Goal: Information Seeking & Learning: Learn about a topic

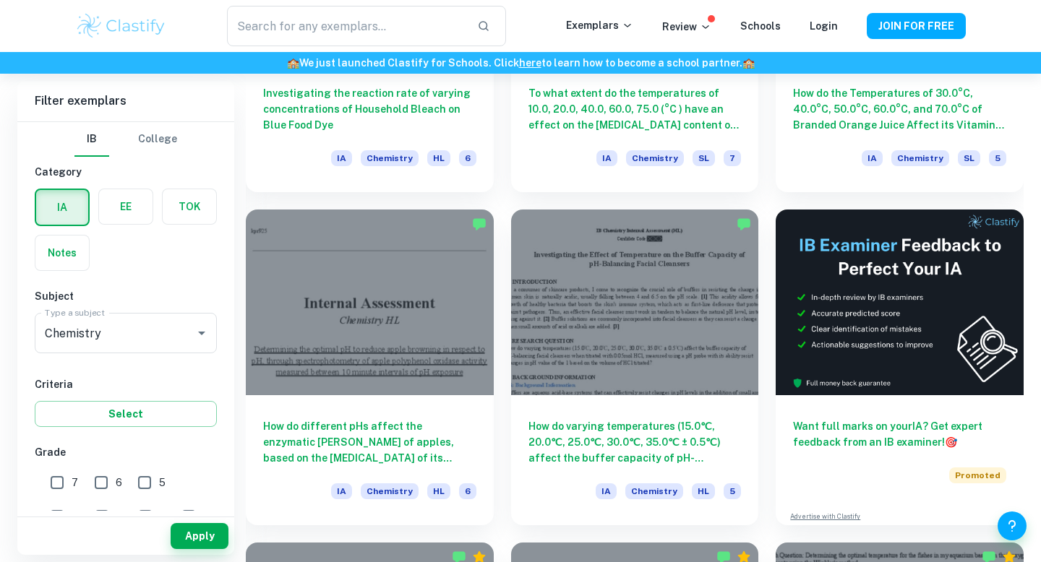
scroll to position [5882, 0]
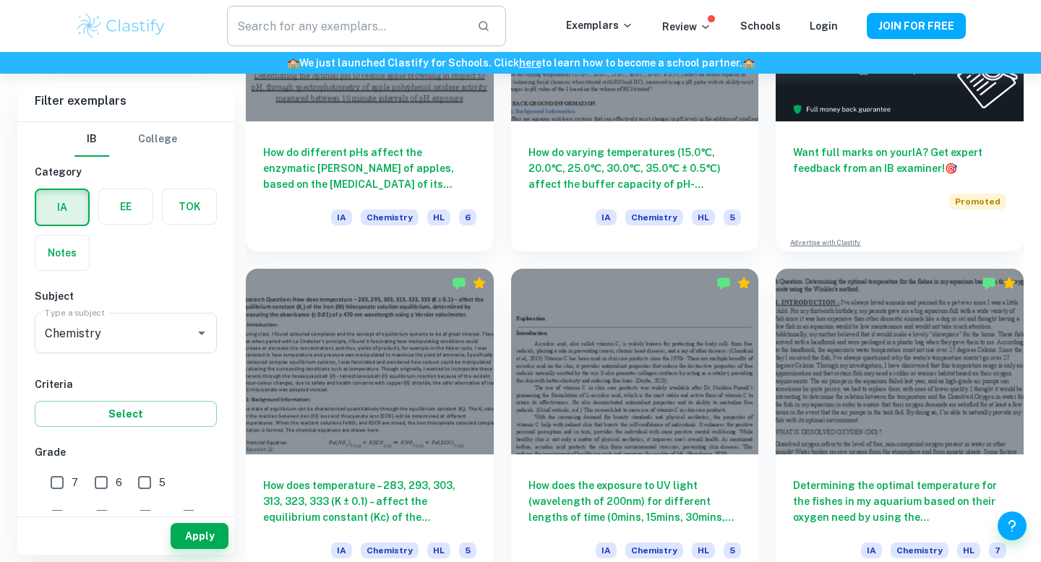
click at [365, 22] on input "text" at bounding box center [346, 26] width 238 height 40
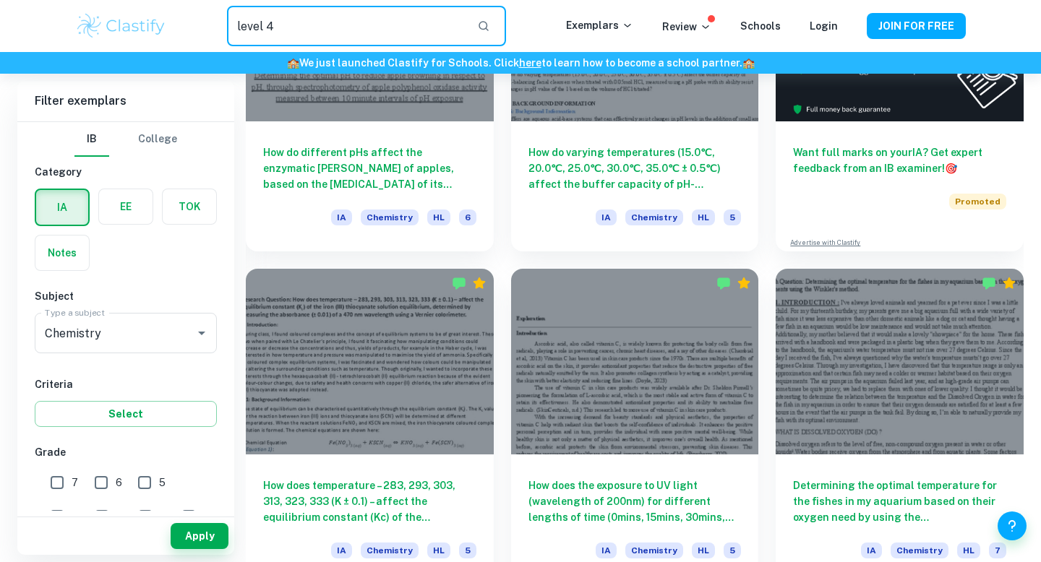
type input "level 4"
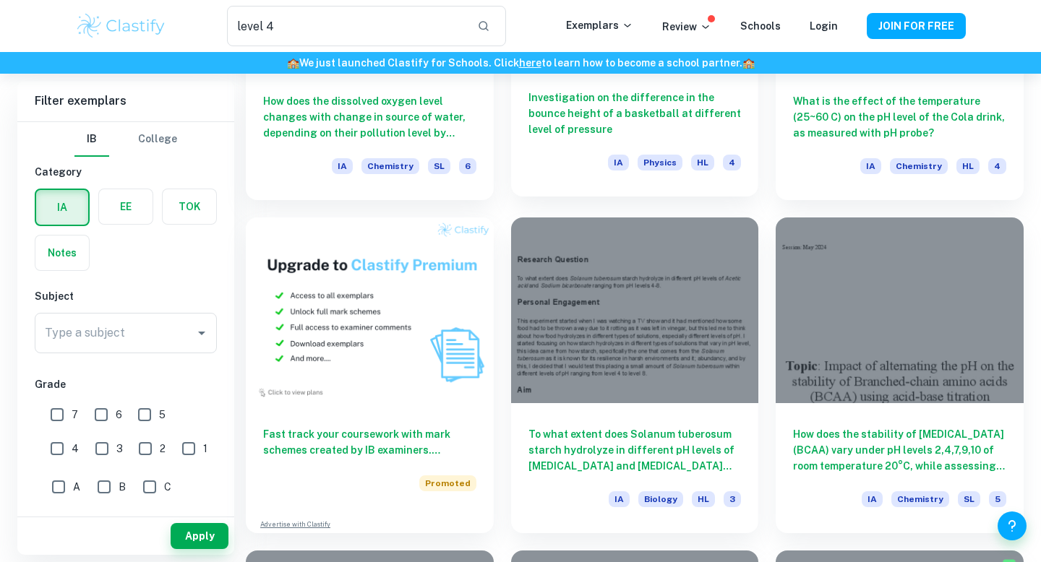
scroll to position [731, 0]
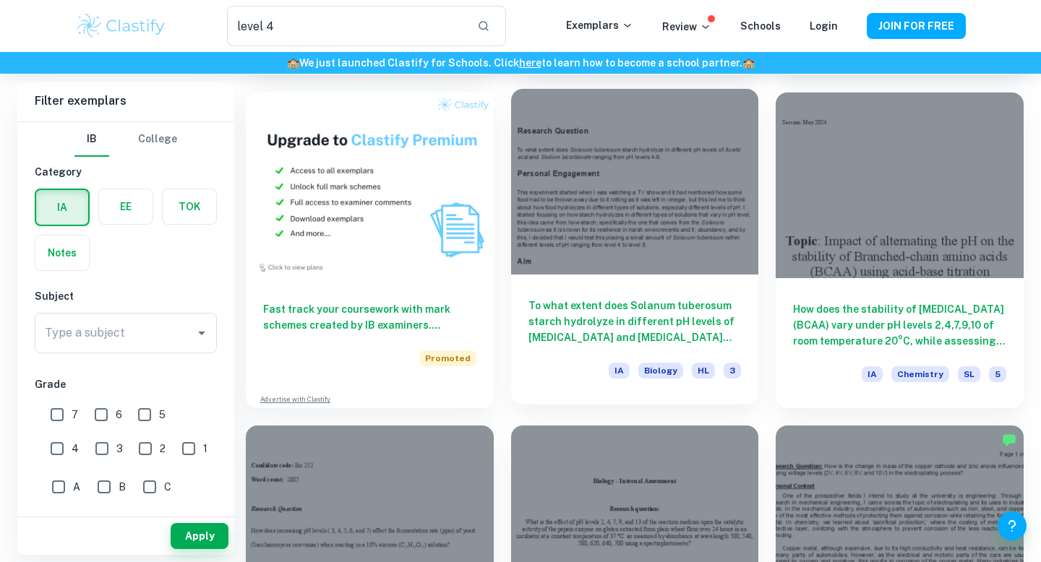
click at [603, 183] on div at bounding box center [635, 182] width 248 height 186
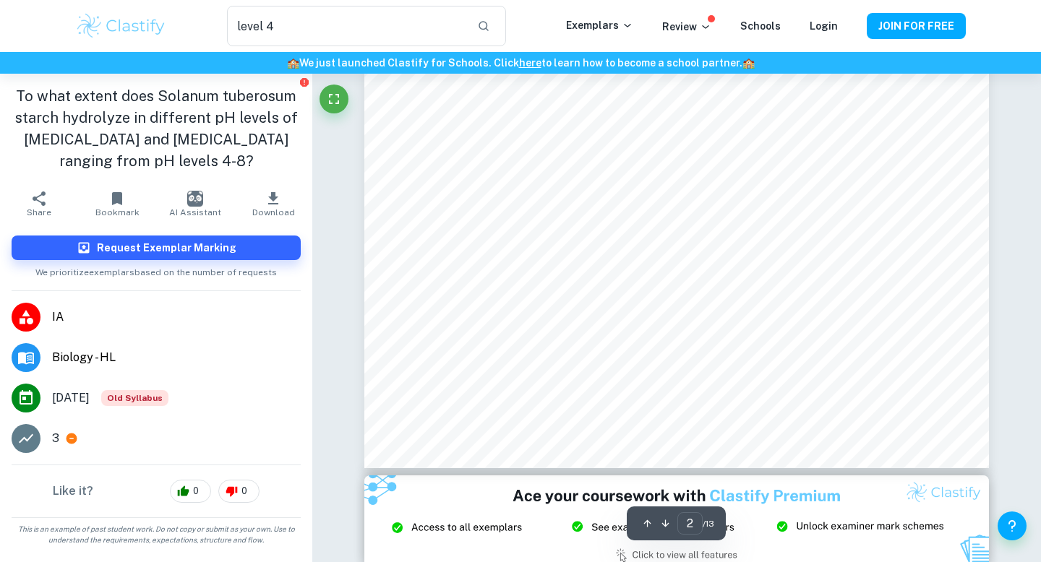
scroll to position [1495, 0]
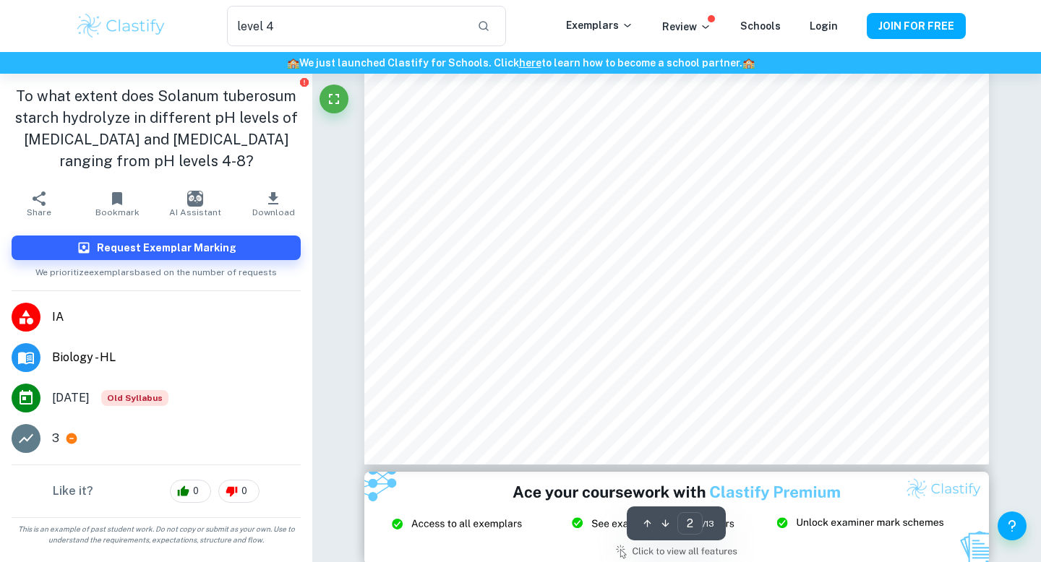
type input "1"
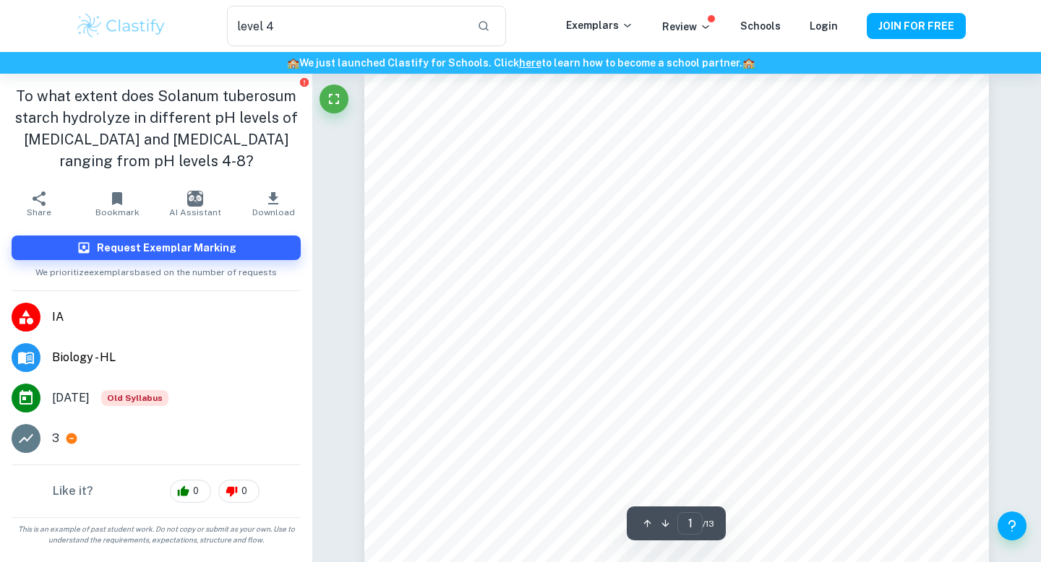
scroll to position [0, 0]
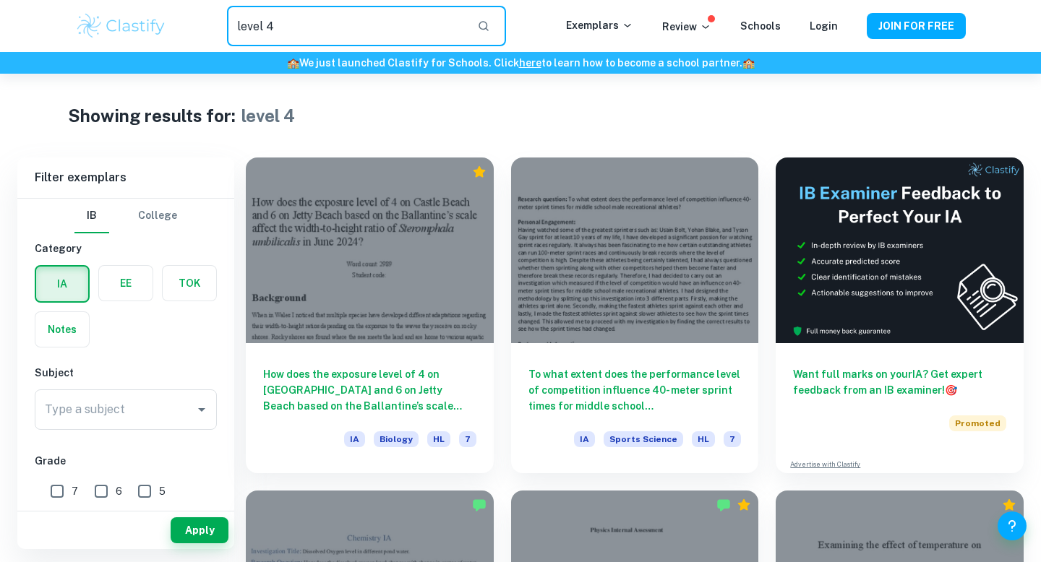
drag, startPoint x: 323, startPoint y: 18, endPoint x: 179, endPoint y: 14, distance: 144.6
click at [179, 15] on div "level 4 ​" at bounding box center [366, 26] width 399 height 40
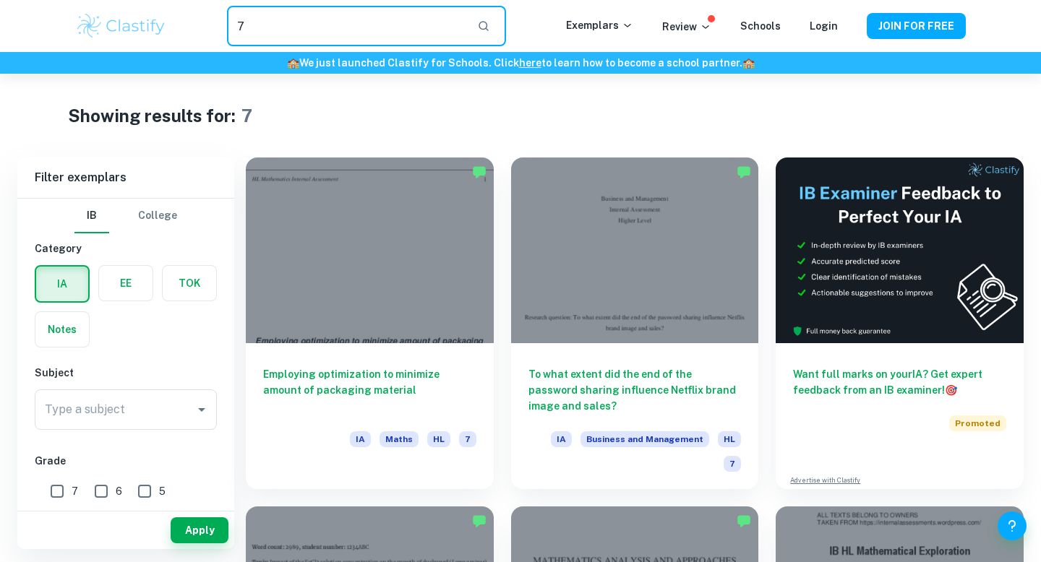
drag, startPoint x: 307, startPoint y: 29, endPoint x: 234, endPoint y: 33, distance: 73.1
click at [234, 33] on input "7" at bounding box center [346, 26] width 238 height 40
type input "chem"
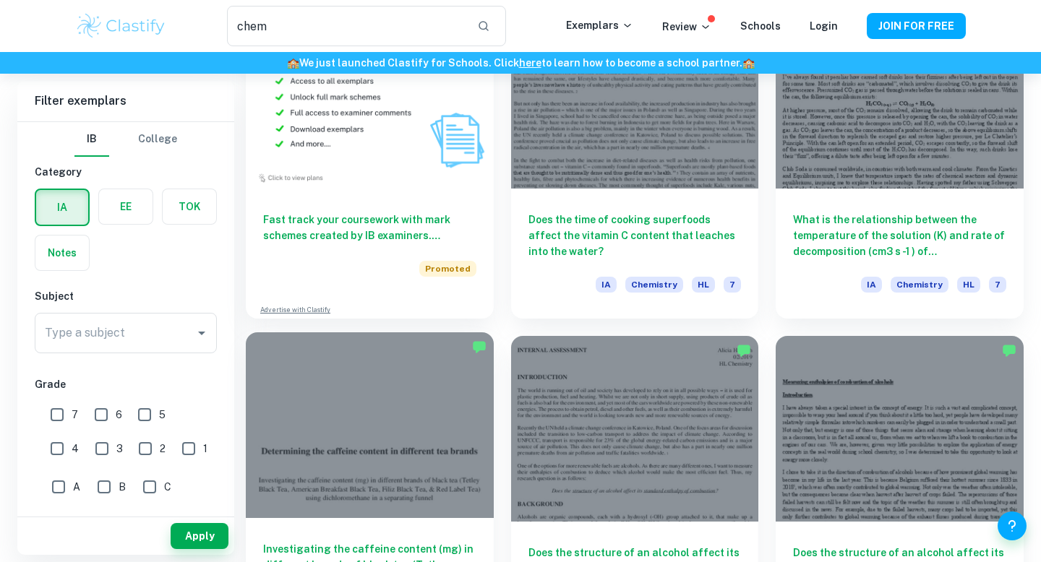
scroll to position [824, 0]
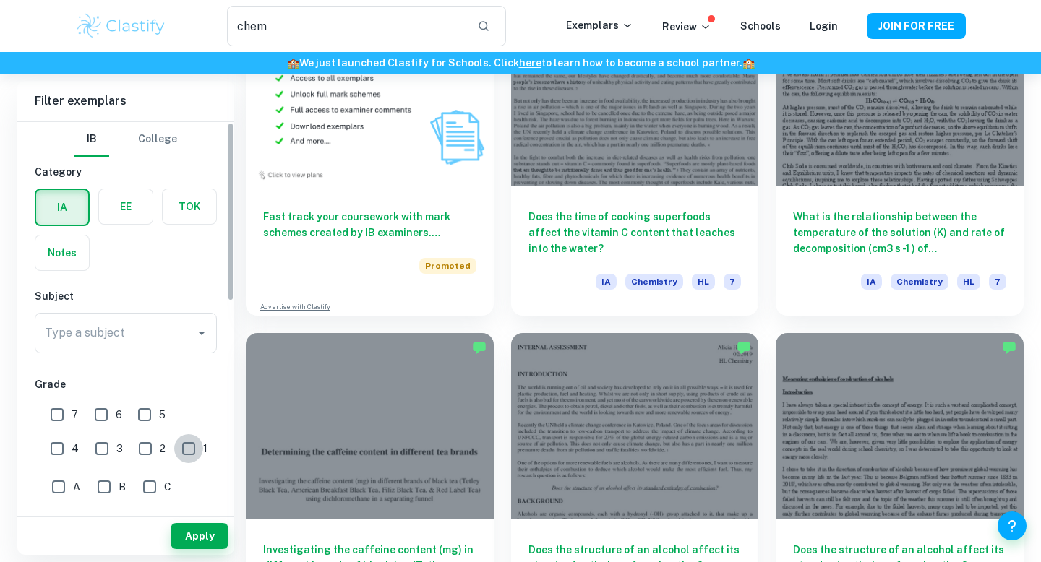
click at [174, 454] on input "1" at bounding box center [188, 448] width 29 height 29
checkbox input "true"
click at [210, 538] on button "Apply" at bounding box center [200, 536] width 58 height 26
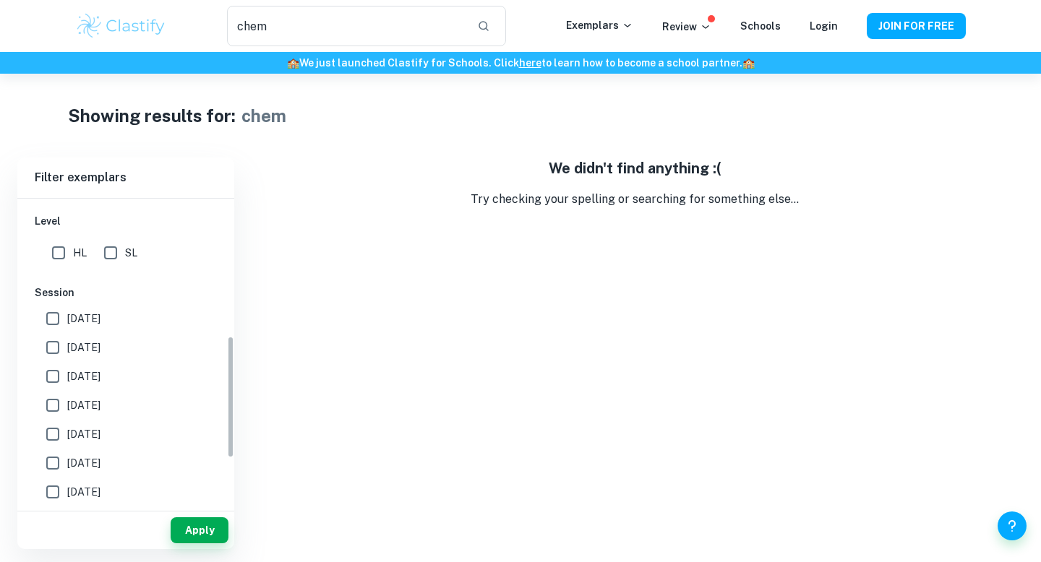
scroll to position [225, 0]
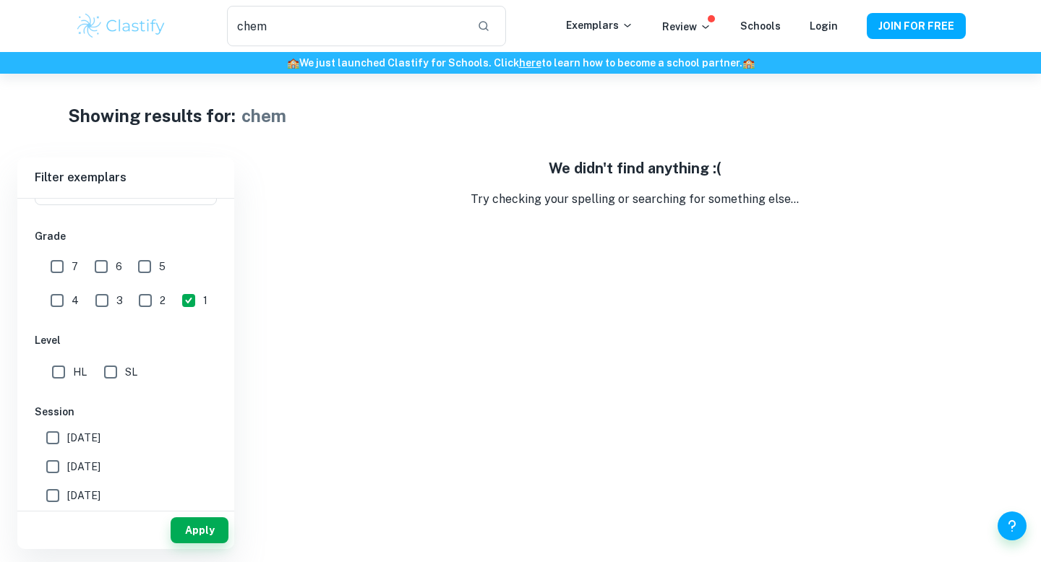
click at [131, 306] on input "2" at bounding box center [145, 300] width 29 height 29
checkbox input "true"
click at [174, 298] on input "1" at bounding box center [188, 300] width 29 height 29
checkbox input "false"
click at [210, 525] on button "Apply" at bounding box center [200, 530] width 58 height 26
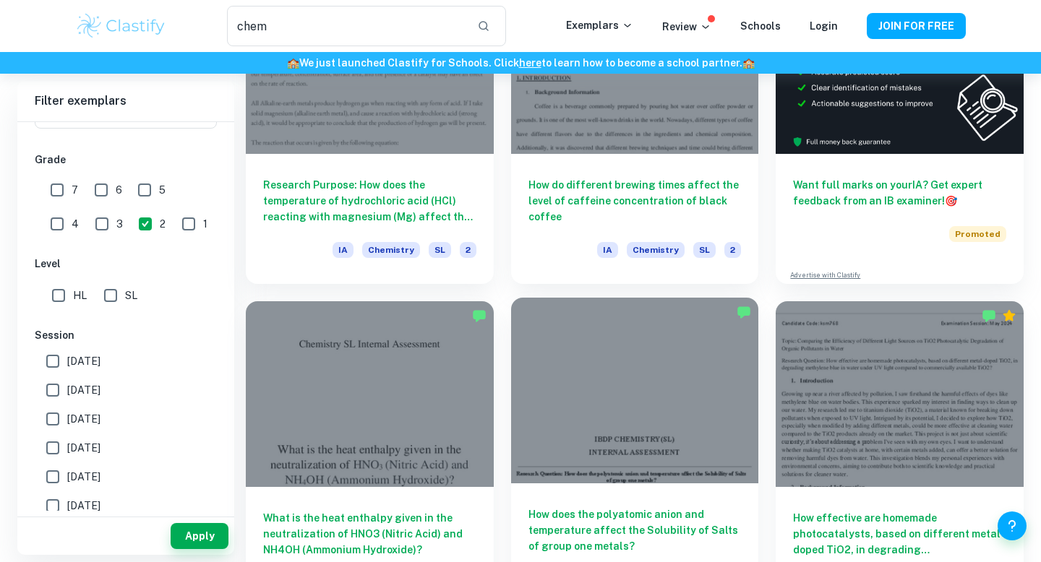
scroll to position [0, 0]
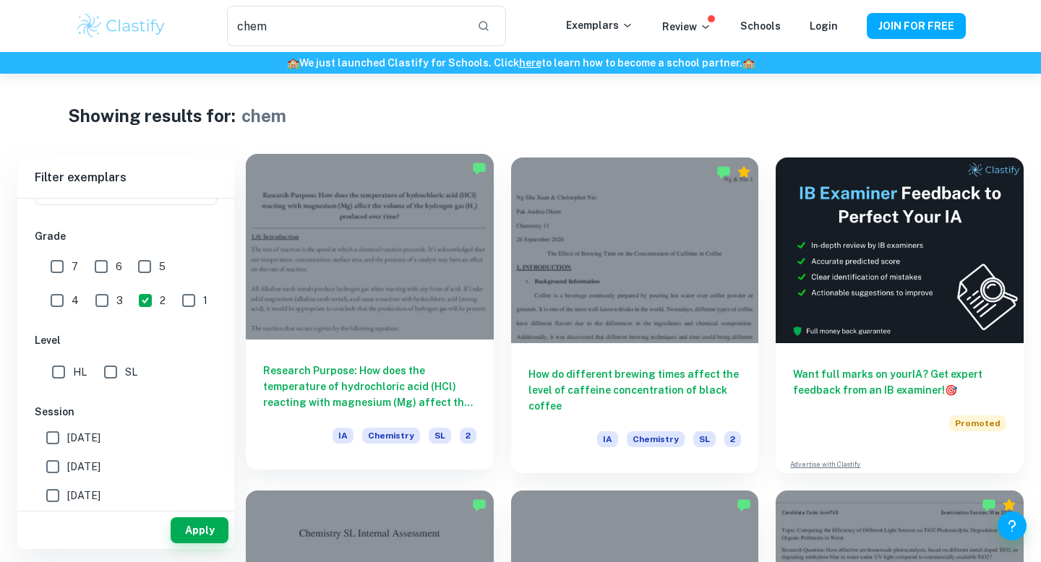
click at [471, 291] on div at bounding box center [370, 247] width 248 height 186
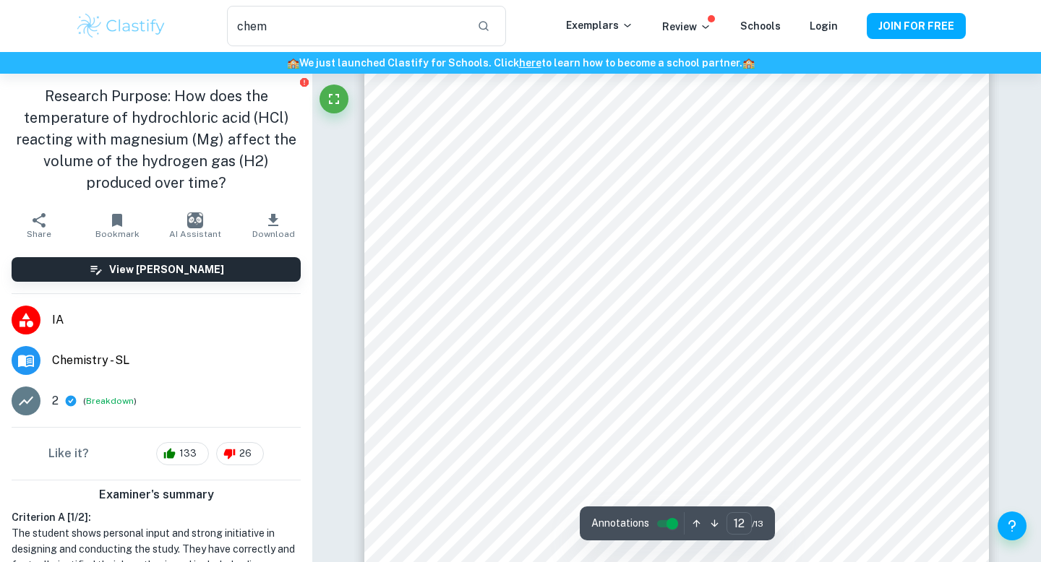
scroll to position [9993, 0]
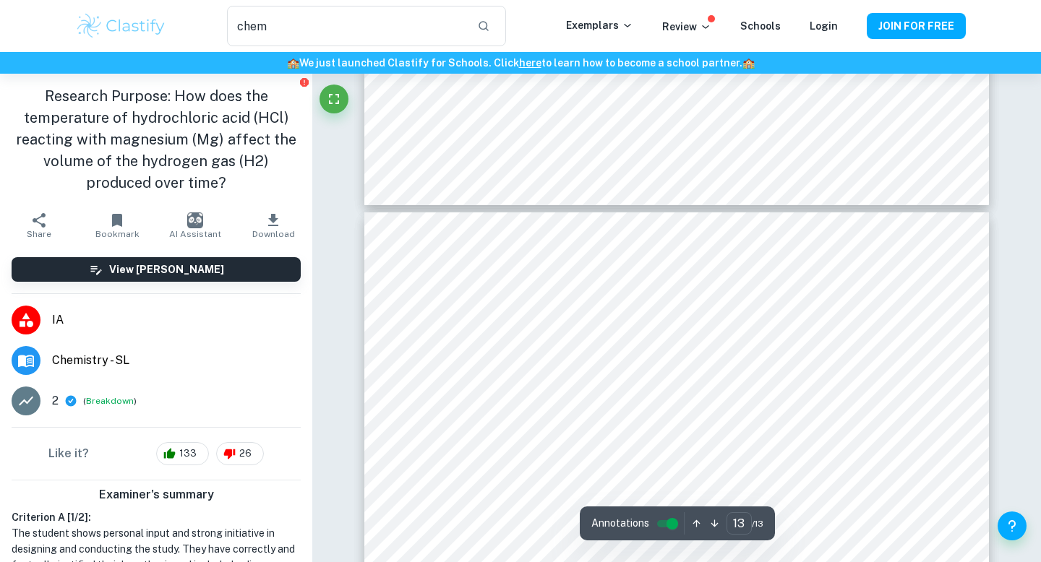
type input "12"
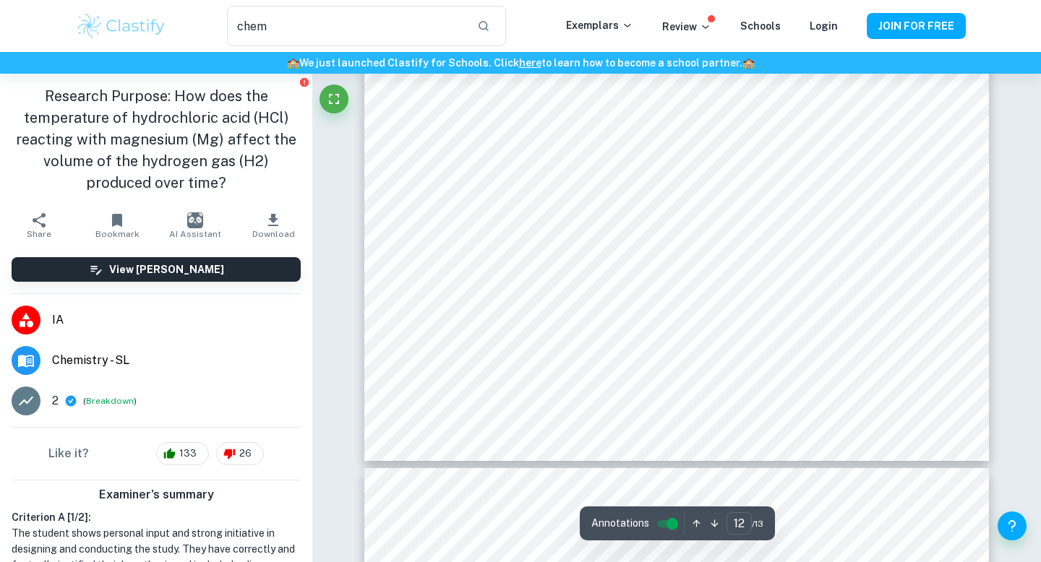
scroll to position [9686, 0]
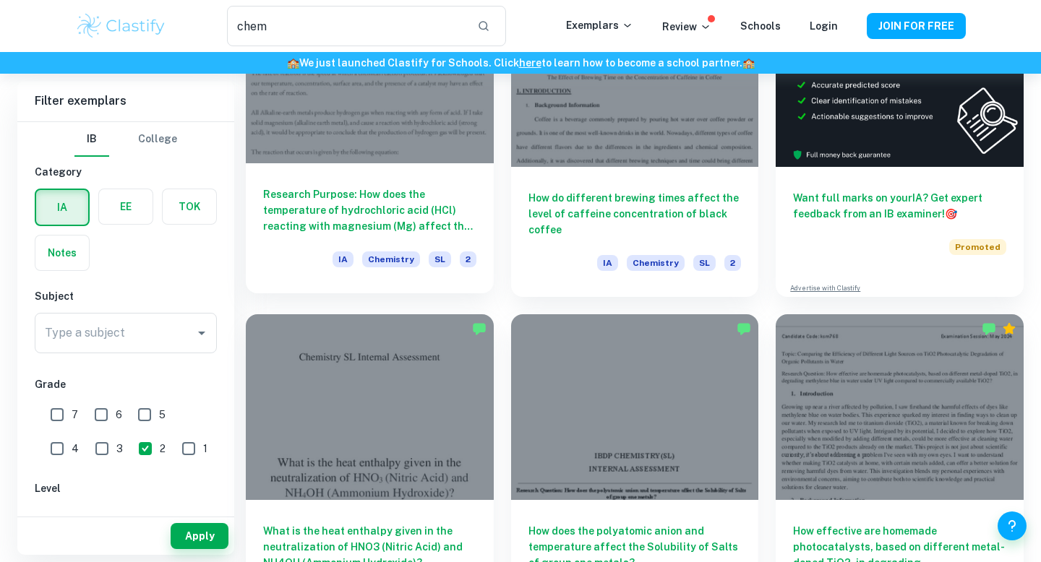
scroll to position [317, 0]
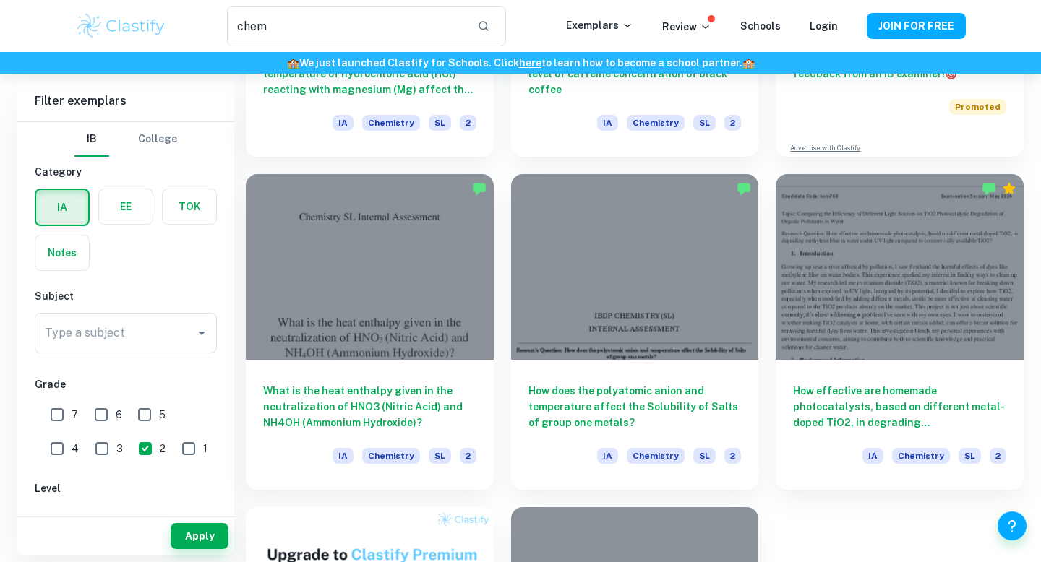
click at [62, 413] on input "7" at bounding box center [57, 414] width 29 height 29
checkbox input "true"
click at [131, 451] on input "2" at bounding box center [145, 448] width 29 height 29
checkbox input "false"
click at [195, 537] on button "Apply" at bounding box center [200, 536] width 58 height 26
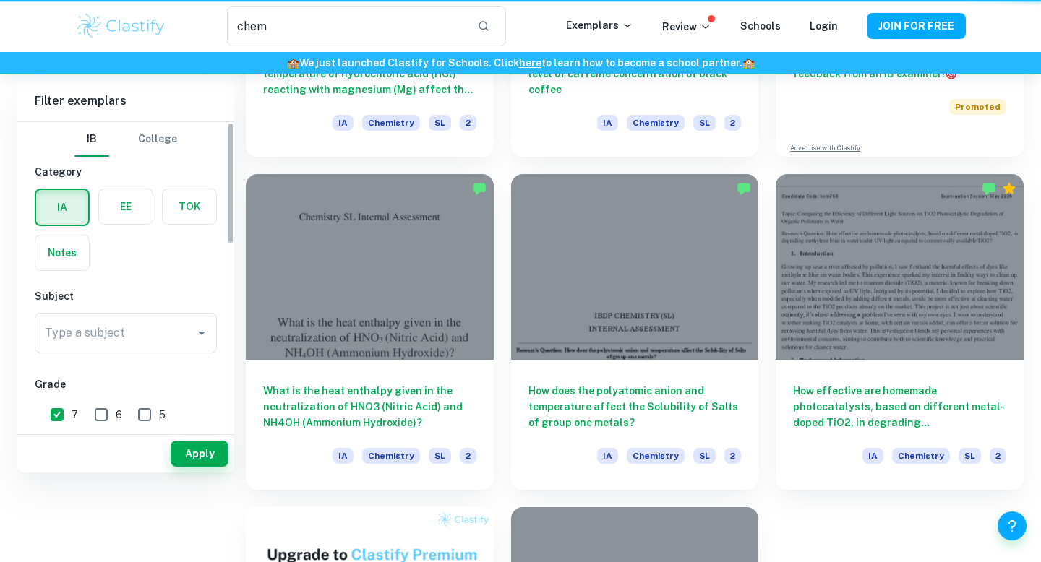
scroll to position [0, 0]
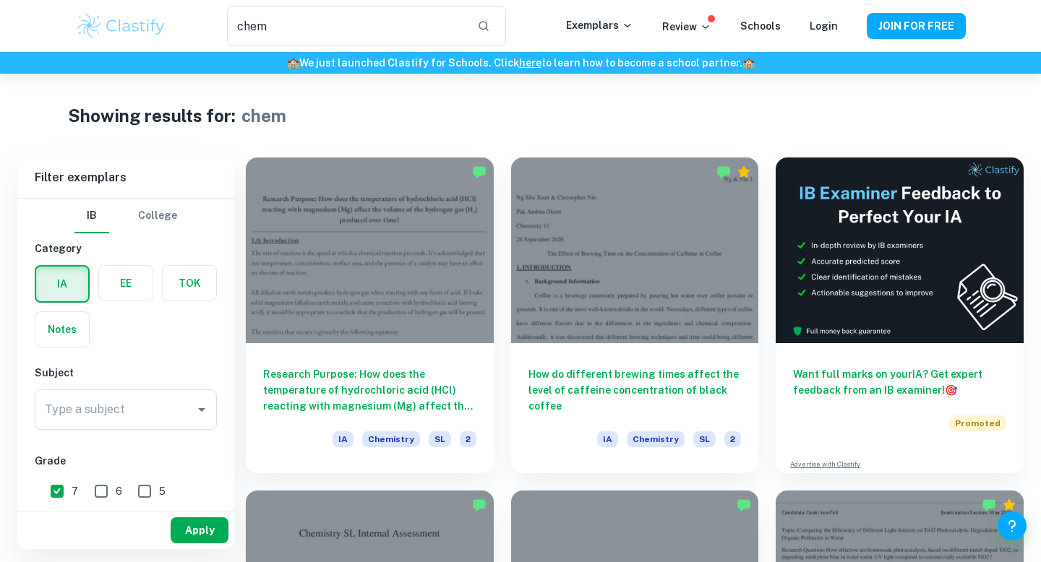
click at [200, 528] on button "Apply" at bounding box center [200, 530] width 58 height 26
